Goal: Information Seeking & Learning: Get advice/opinions

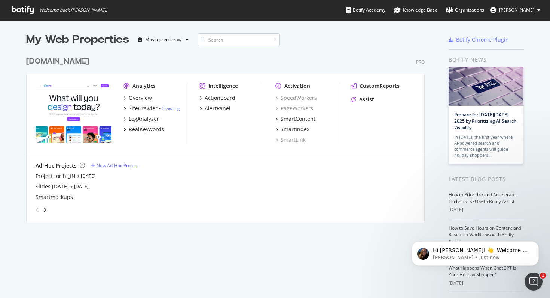
click at [225, 39] on input at bounding box center [239, 39] width 82 height 13
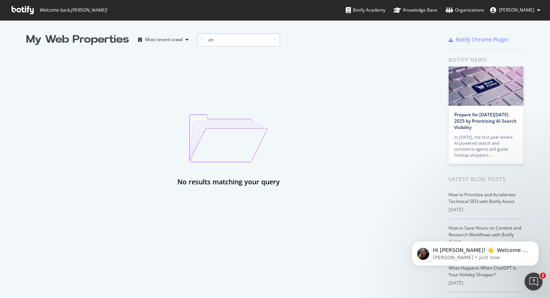
type input "e"
type input "whiteboards"
click at [232, 39] on input "whiteboards" at bounding box center [239, 39] width 82 height 13
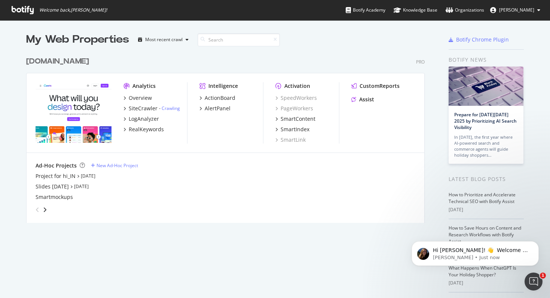
scroll to position [176, 405]
click at [24, 11] on icon at bounding box center [23, 10] width 22 height 8
click at [470, 11] on div "Organizations" at bounding box center [465, 9] width 39 height 7
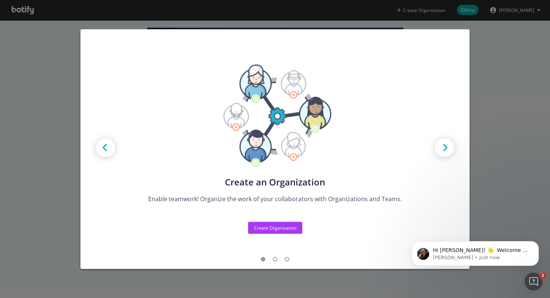
click at [500, 172] on div "Create new Projects for your Teams Create the exact model that matches your Org…" at bounding box center [275, 149] width 550 height 298
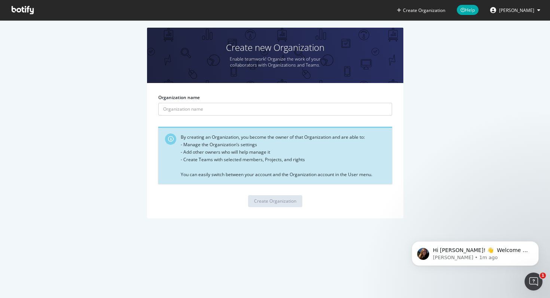
click at [18, 12] on icon at bounding box center [23, 10] width 22 height 8
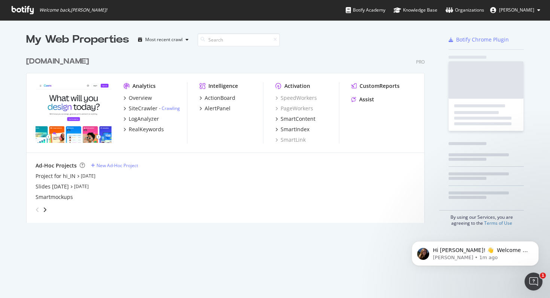
scroll to position [176, 405]
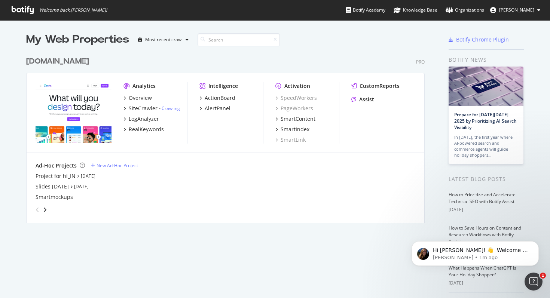
click at [523, 10] on span "[PERSON_NAME]" at bounding box center [516, 10] width 35 height 6
click at [22, 63] on div "My Web Properties Most recent crawl [DOMAIN_NAME] Pro Analytics Overview SiteCr…" at bounding box center [275, 193] width 550 height 346
click at [214, 41] on input at bounding box center [239, 39] width 82 height 13
click at [171, 39] on div "Most recent crawl" at bounding box center [163, 39] width 37 height 4
click at [139, 100] on div "Overview" at bounding box center [140, 97] width 23 height 7
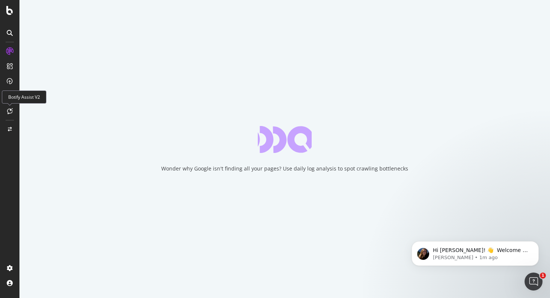
click at [8, 109] on icon at bounding box center [10, 111] width 6 height 6
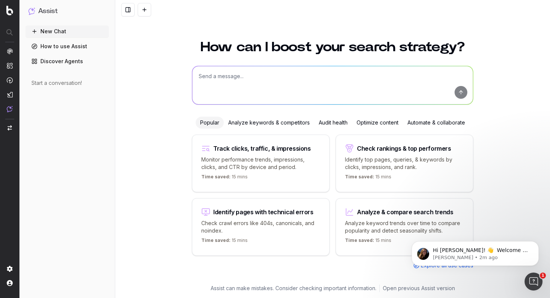
click at [222, 77] on textarea at bounding box center [332, 85] width 281 height 38
click at [361, 80] on textarea "What is the most relevant landing page to send users to for" at bounding box center [332, 85] width 281 height 38
click at [536, 244] on icon "Dismiss notification" at bounding box center [537, 243] width 4 height 4
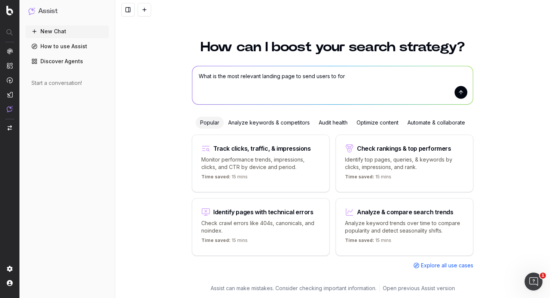
click at [362, 77] on textarea "What is the most relevant landing page to send users to for" at bounding box center [332, 85] width 281 height 38
type textarea "What is the most relevant landing page to send users to for whiteboard ads?"
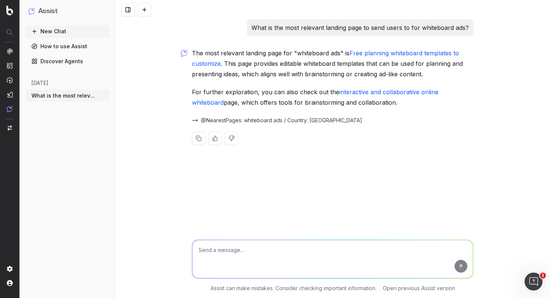
click at [394, 51] on link "Free planning whiteboard templates to customize" at bounding box center [326, 58] width 269 height 18
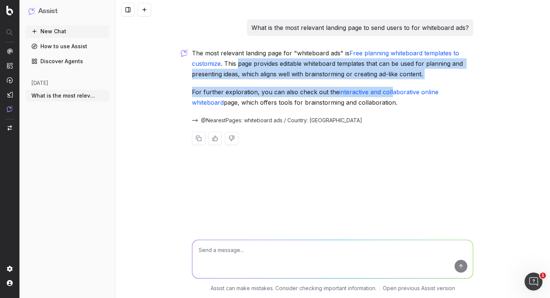
drag, startPoint x: 238, startPoint y: 62, endPoint x: 392, endPoint y: 97, distance: 157.2
click at [392, 97] on div "The most relevant landing page for "whiteboard ads" is Free planning whiteboard…" at bounding box center [332, 102] width 281 height 109
click at [392, 97] on p "For further exploration, you can also check out the interactive and collaborati…" at bounding box center [332, 97] width 281 height 21
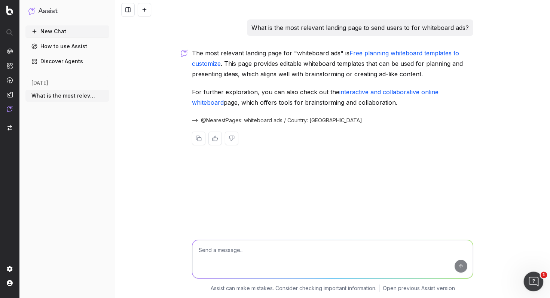
click at [534, 281] on icon "Open Intercom Messenger" at bounding box center [533, 281] width 12 height 12
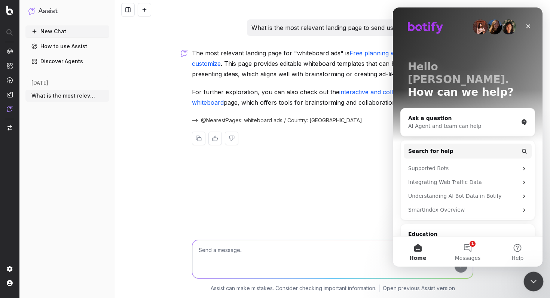
click at [530, 280] on icon "Close Intercom Messenger" at bounding box center [532, 280] width 5 height 3
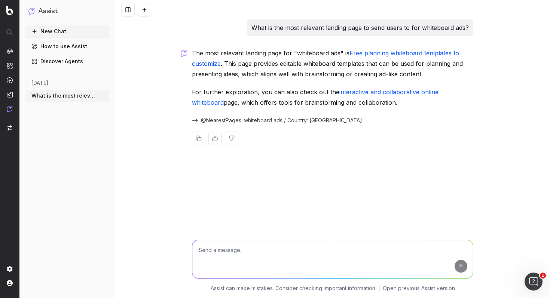
click at [136, 144] on div "What is the most relevant landing page to send users to for whiteboard ads? The…" at bounding box center [332, 149] width 435 height 298
click at [407, 52] on link "Free planning whiteboard templates to customize" at bounding box center [326, 58] width 269 height 18
click at [281, 67] on p "The most relevant landing page for "whiteboard ads" is Free planning whiteboard…" at bounding box center [332, 63] width 281 height 31
click at [9, 109] on img at bounding box center [10, 109] width 6 height 6
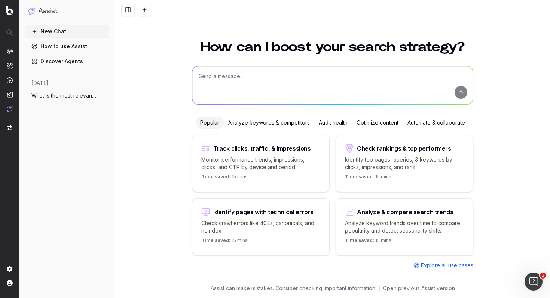
click at [67, 45] on link "How to use Assist" at bounding box center [67, 46] width 84 height 12
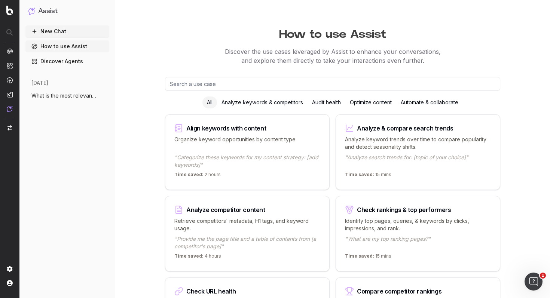
click at [69, 63] on link "Discover Agents" at bounding box center [67, 61] width 84 height 12
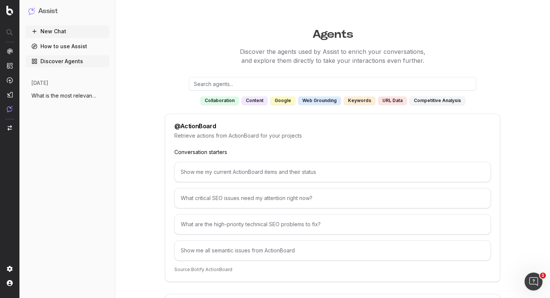
click at [365, 102] on div "keywords" at bounding box center [359, 101] width 31 height 8
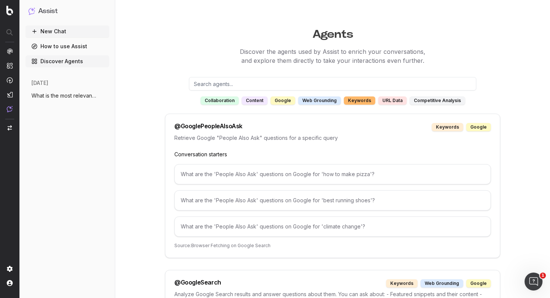
click at [67, 42] on link "How to use Assist" at bounding box center [67, 46] width 84 height 12
